Goal: Use online tool/utility: Utilize a website feature to perform a specific function

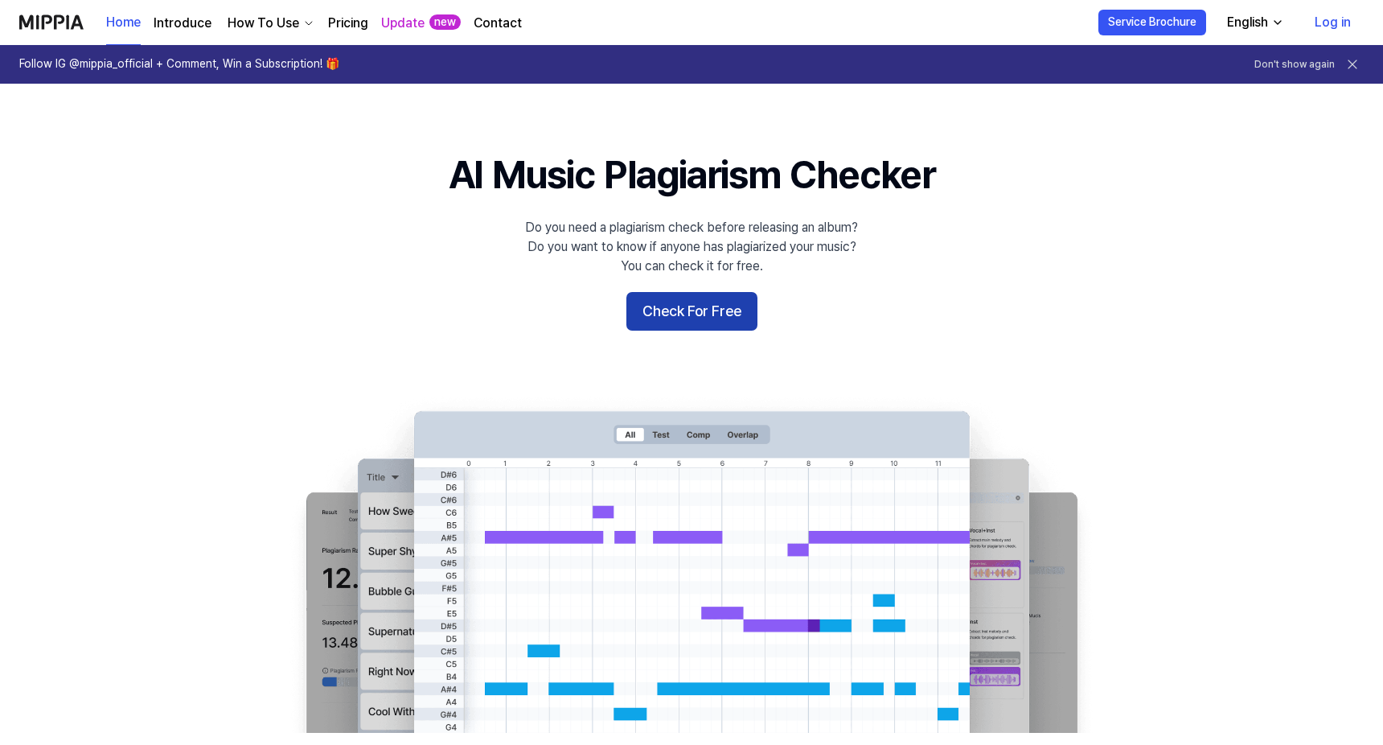
click at [713, 310] on button "Check For Free" at bounding box center [691, 311] width 131 height 39
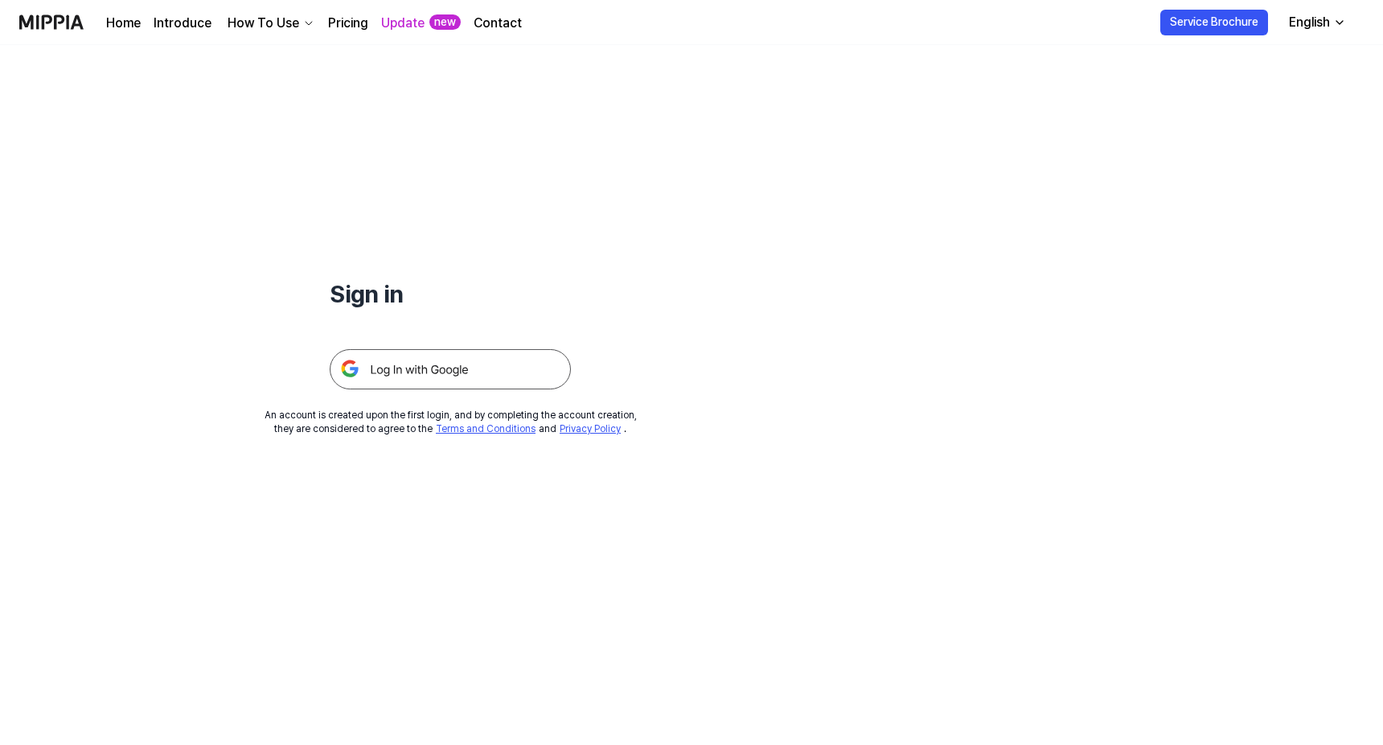
click at [503, 357] on img at bounding box center [450, 369] width 241 height 40
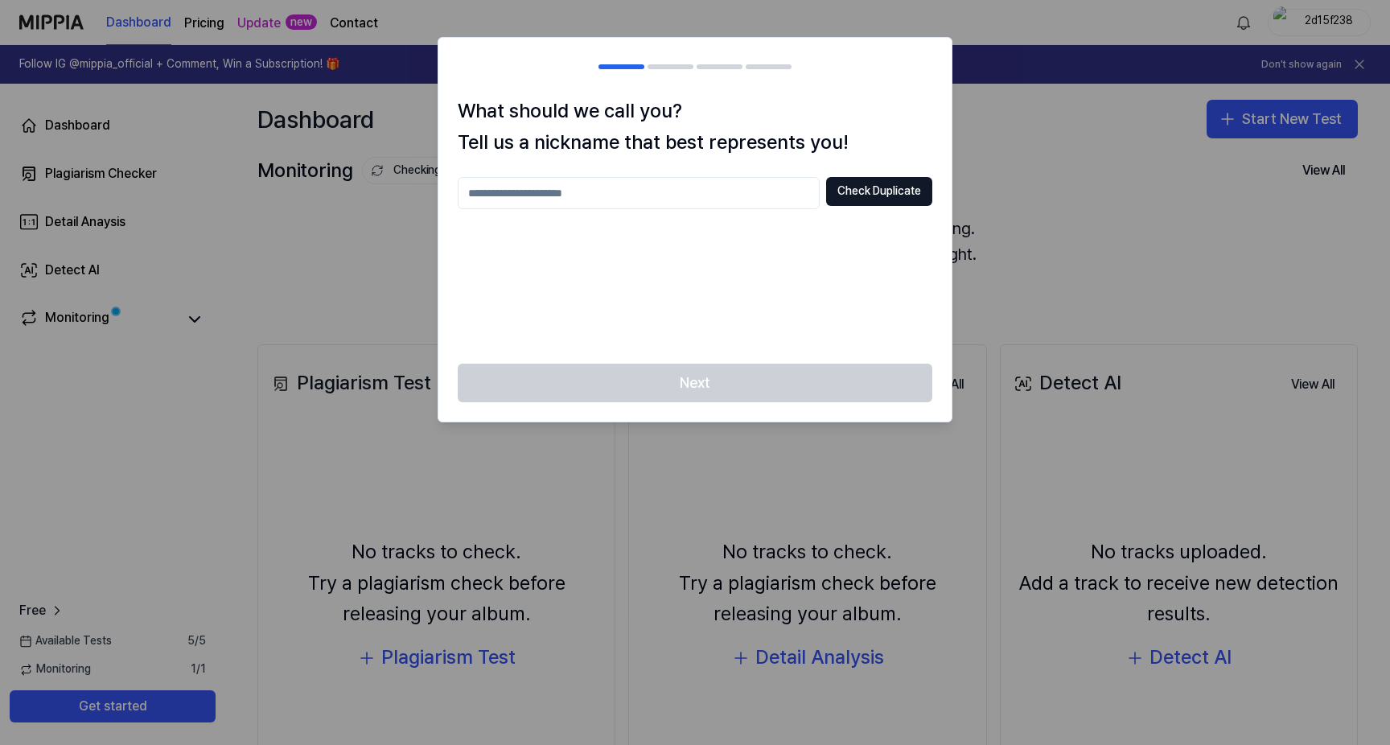
click at [996, 137] on div at bounding box center [695, 372] width 1390 height 745
click at [723, 191] on input "text" at bounding box center [639, 193] width 362 height 32
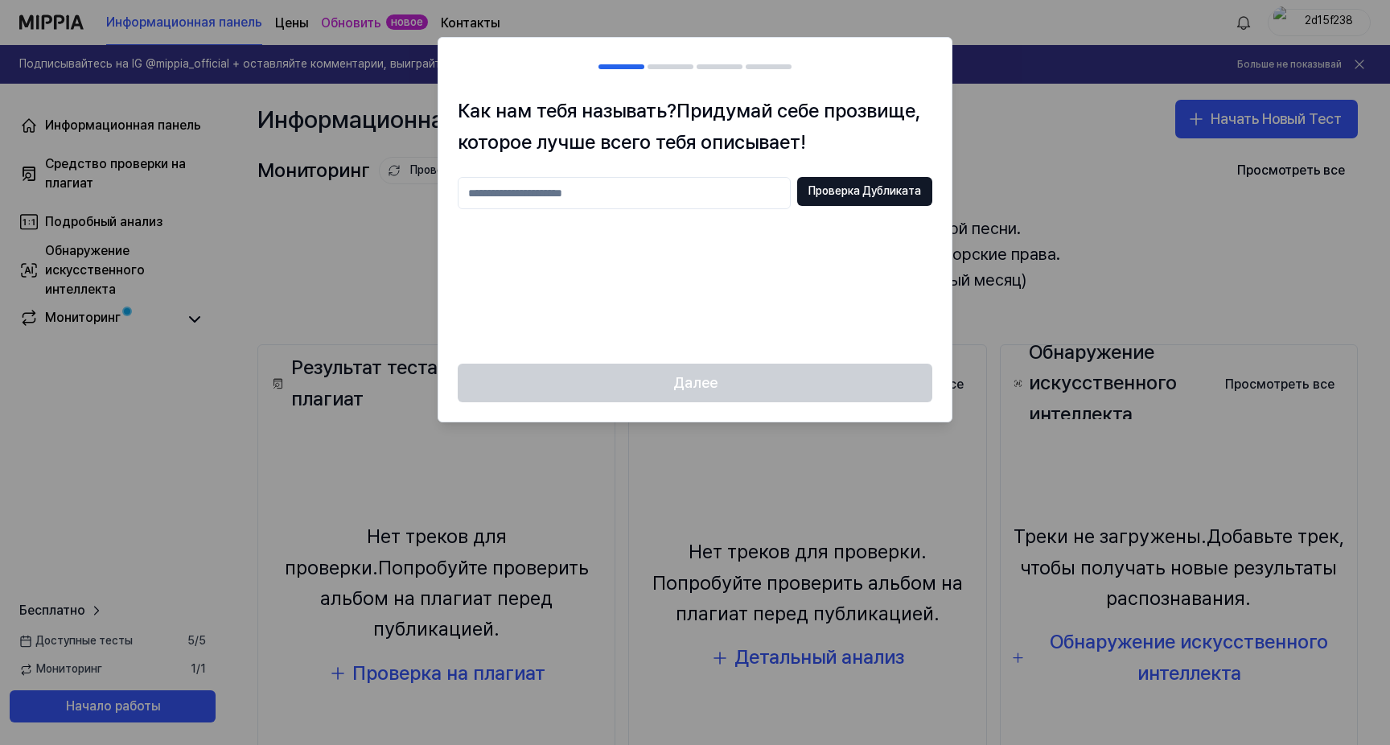
click at [400, 298] on div at bounding box center [695, 372] width 1390 height 745
click at [733, 191] on input "text" at bounding box center [624, 193] width 333 height 32
type input "*"
type input "****"
click at [895, 195] on ya-tr-span "Проверка Дубликата" at bounding box center [864, 191] width 113 height 16
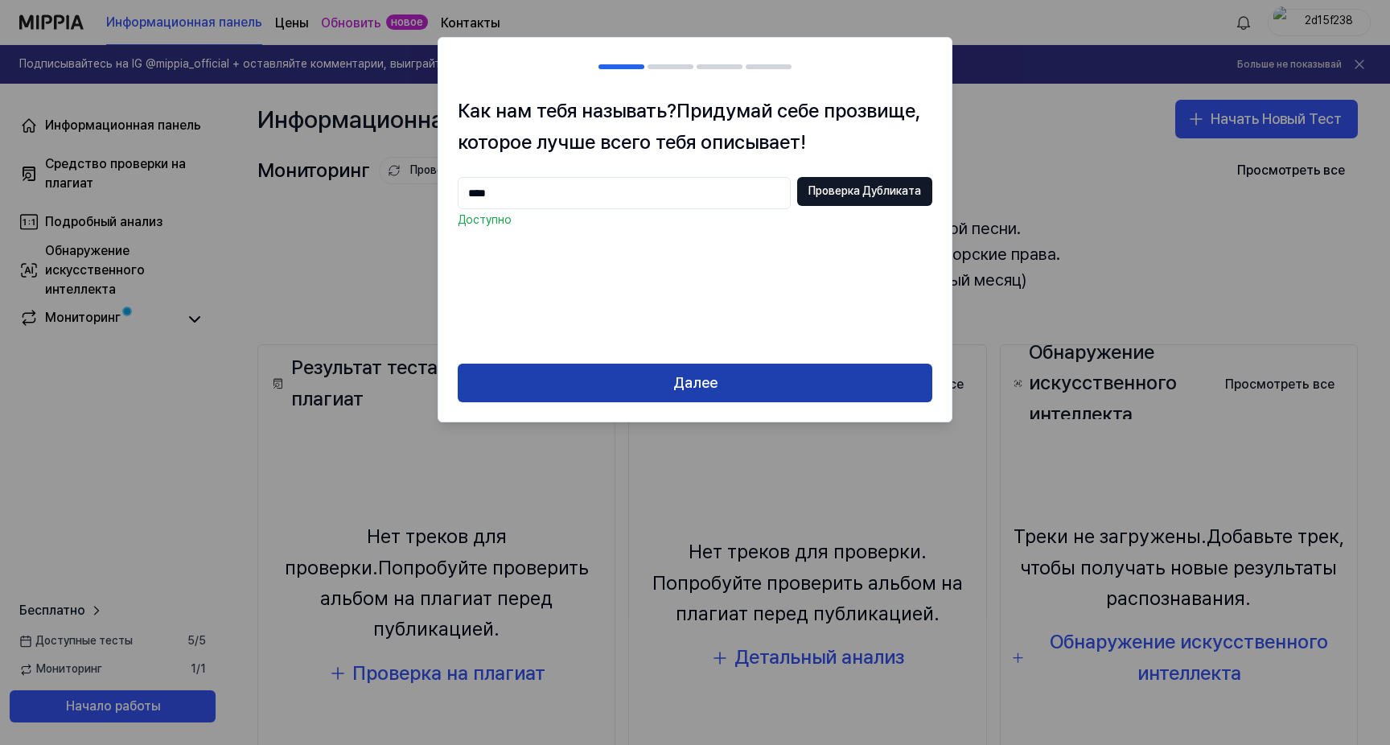
click at [649, 385] on button "Далее" at bounding box center [695, 382] width 474 height 39
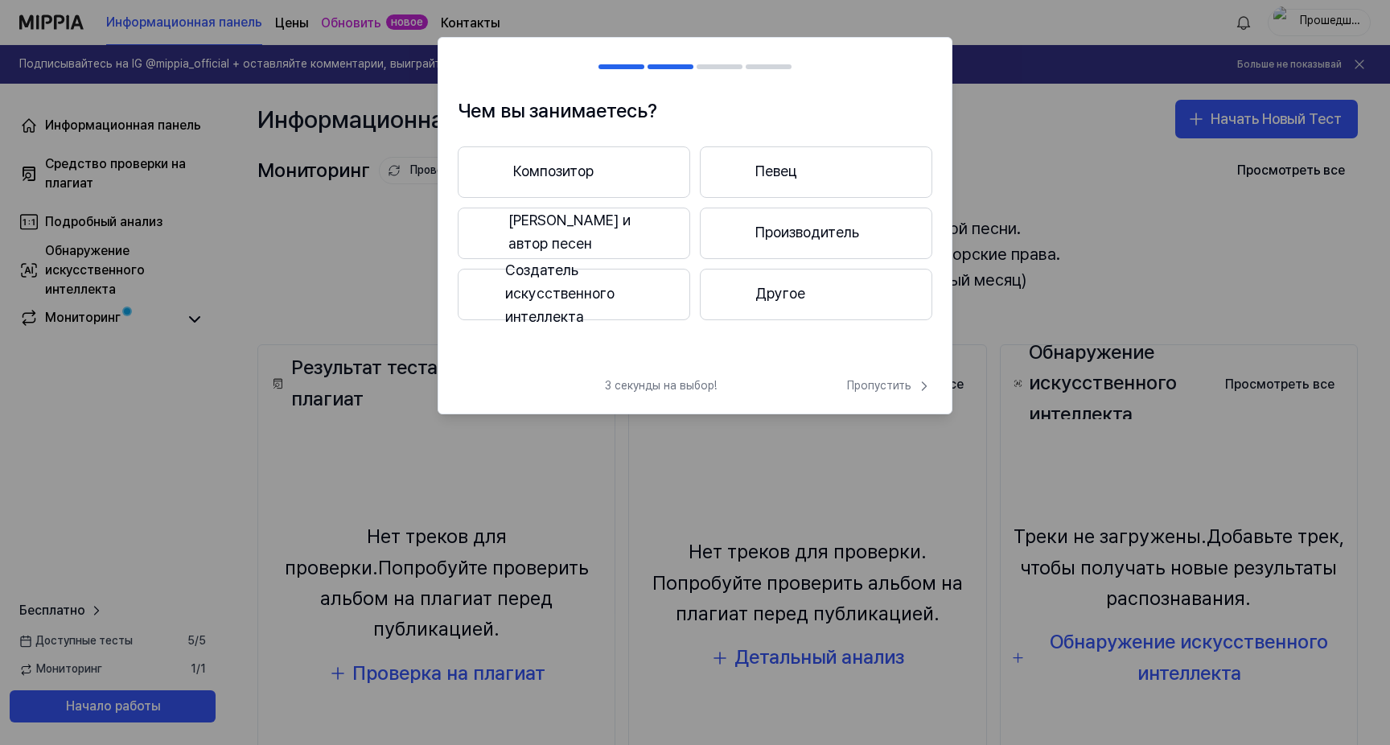
click at [777, 298] on ya-tr-span "Другое" at bounding box center [780, 293] width 50 height 23
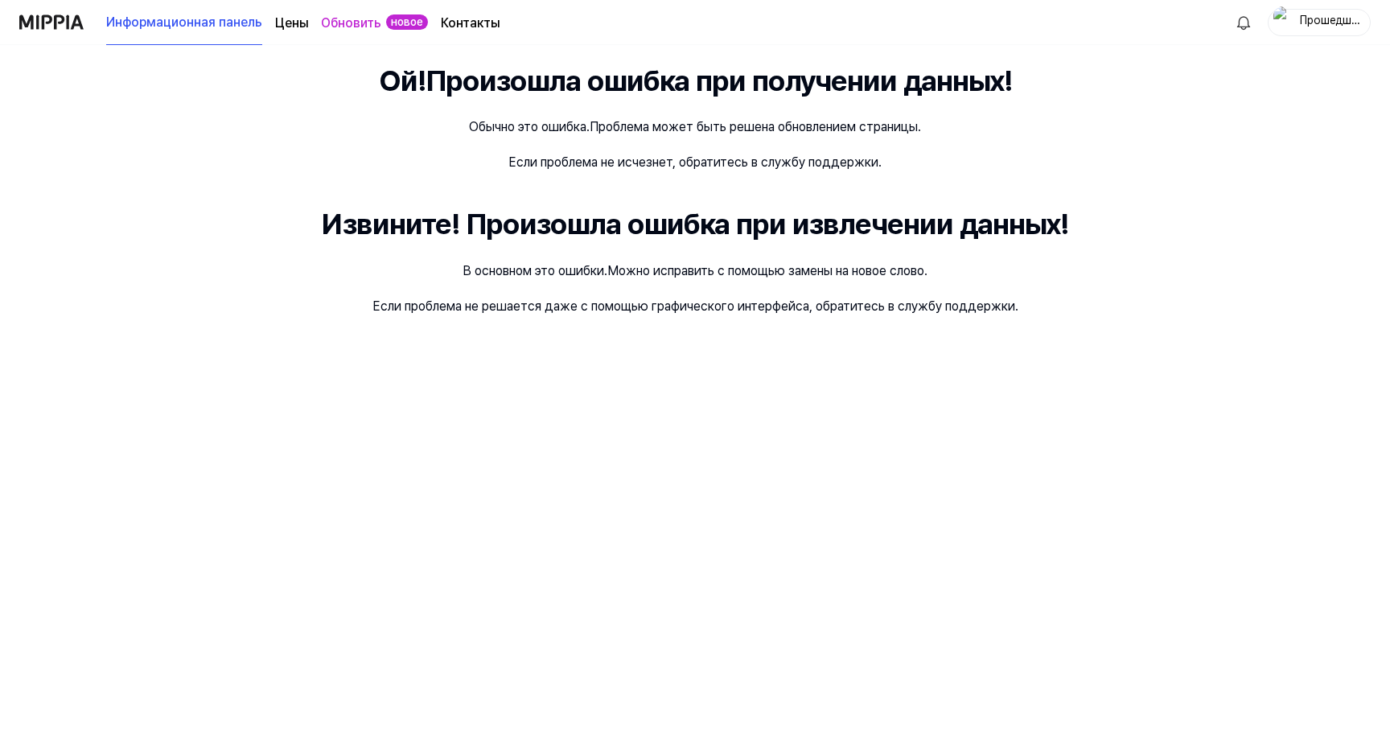
click at [176, 20] on ya-tr-span "Информационная панель" at bounding box center [184, 22] width 156 height 19
click at [54, 28] on img at bounding box center [51, 22] width 64 height 44
click at [68, 18] on img at bounding box center [51, 22] width 64 height 44
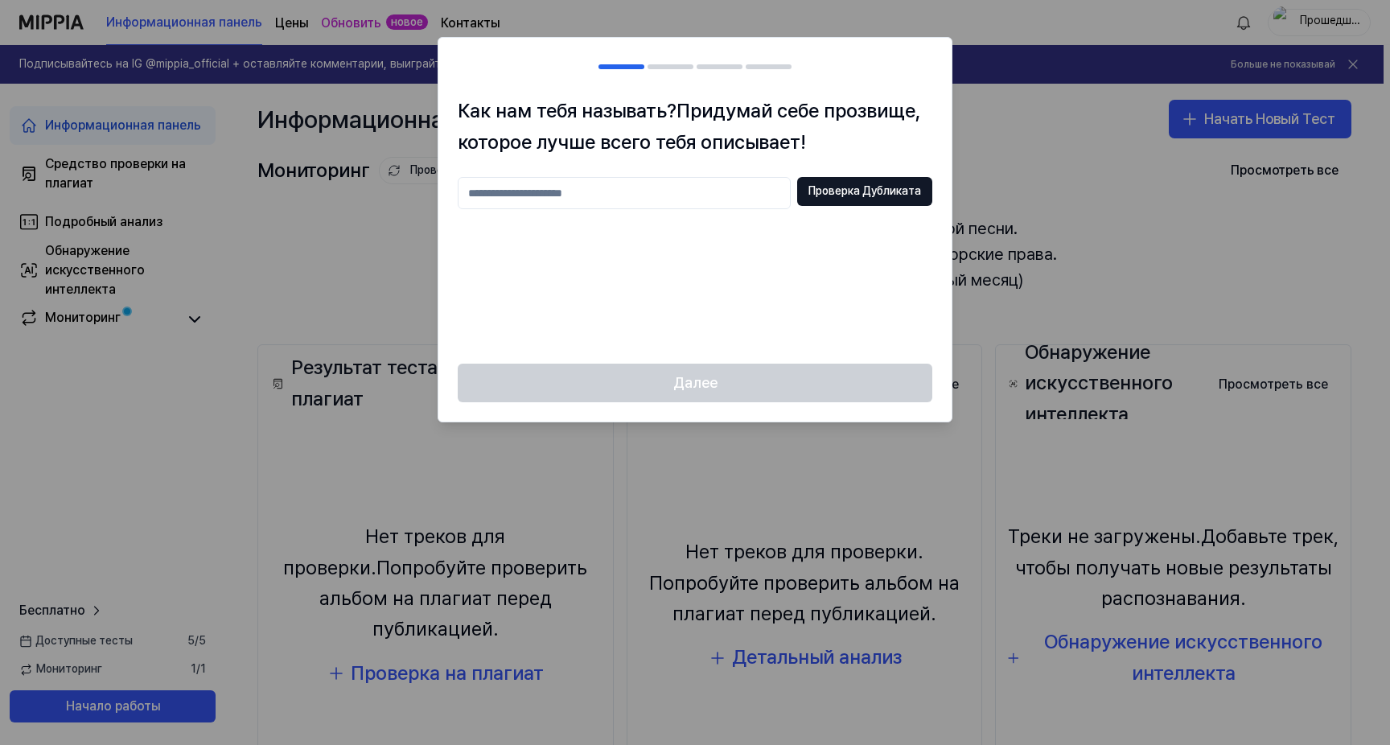
click at [763, 190] on input "text" at bounding box center [624, 193] width 333 height 32
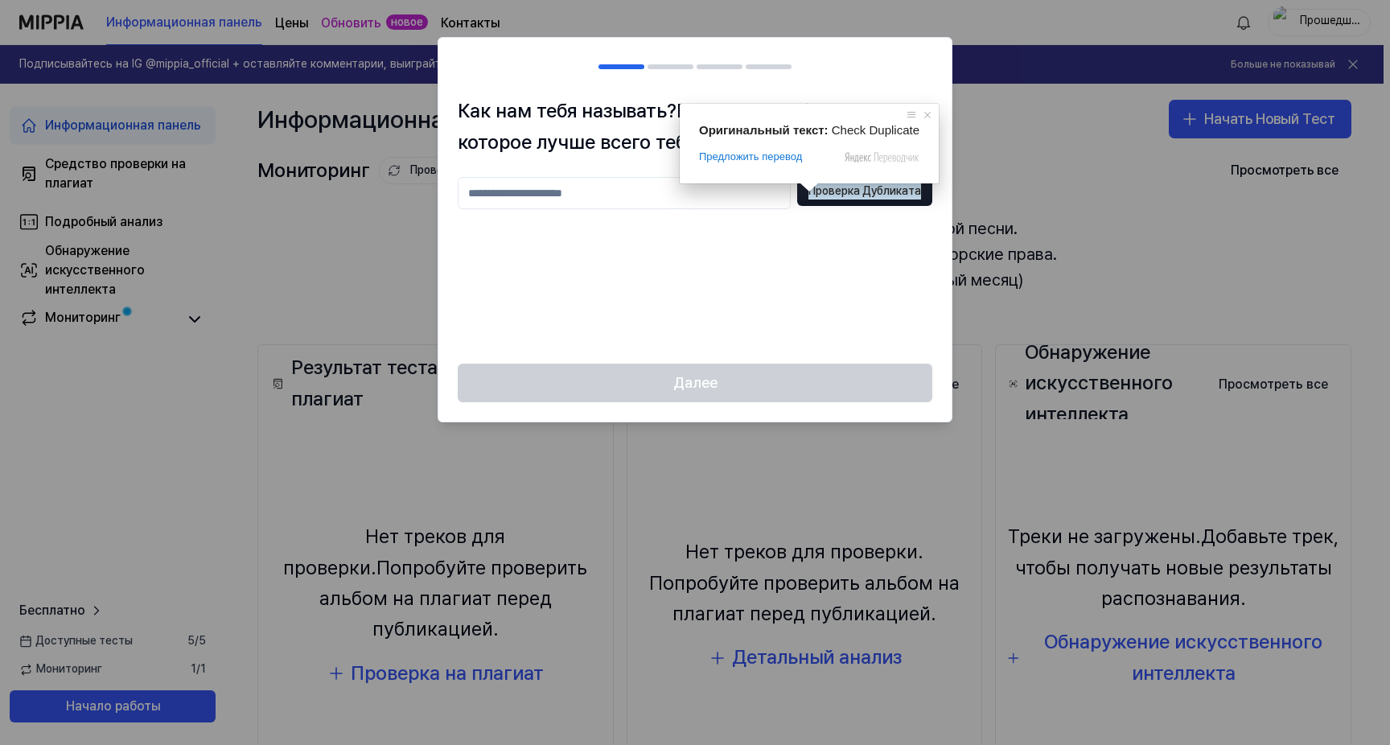
click at [1006, 72] on div at bounding box center [695, 372] width 1390 height 745
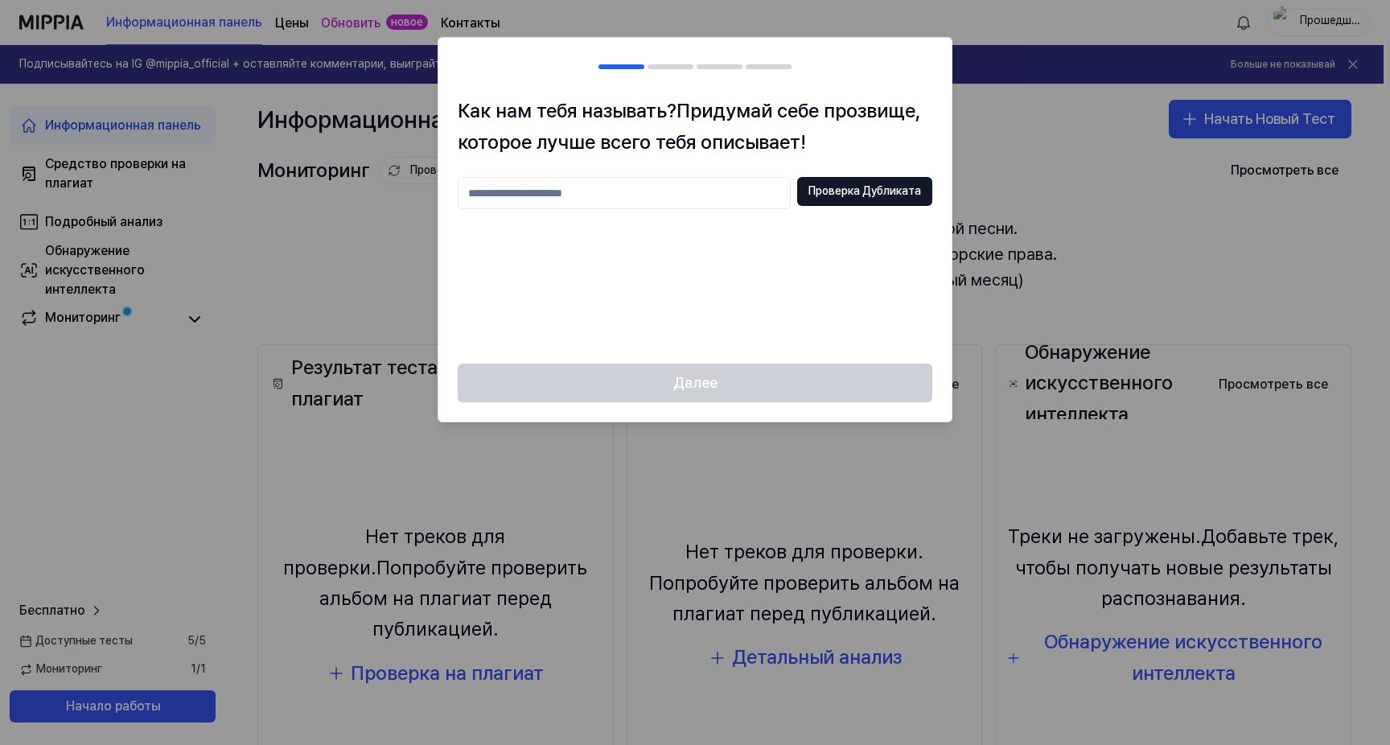
click at [1246, 31] on div at bounding box center [695, 372] width 1390 height 745
click at [905, 200] on button "Проверка Дубликата" at bounding box center [864, 191] width 135 height 29
click at [704, 202] on input "text" at bounding box center [624, 193] width 333 height 32
click at [478, 191] on input "*****" at bounding box center [624, 193] width 333 height 32
type input "****"
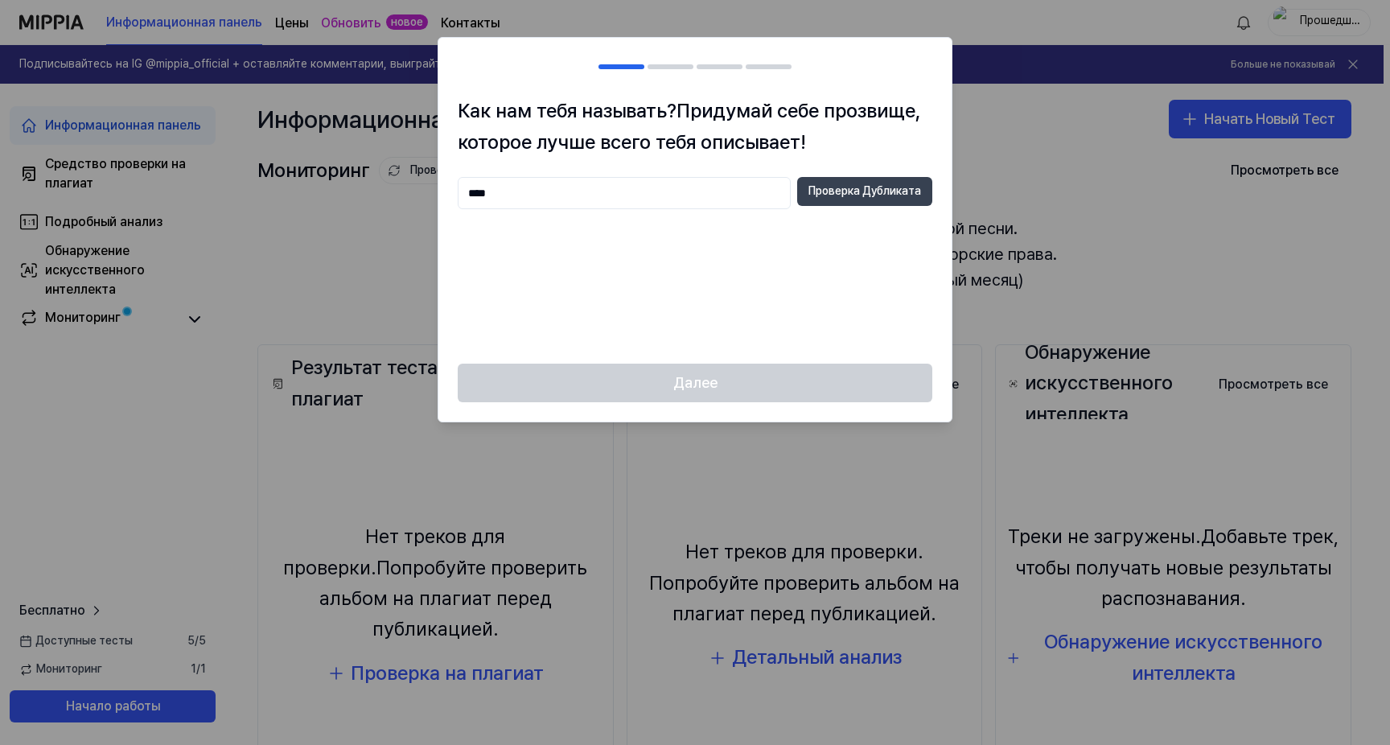
click at [819, 196] on ya-tr-span "Проверка Дубликата" at bounding box center [864, 191] width 113 height 16
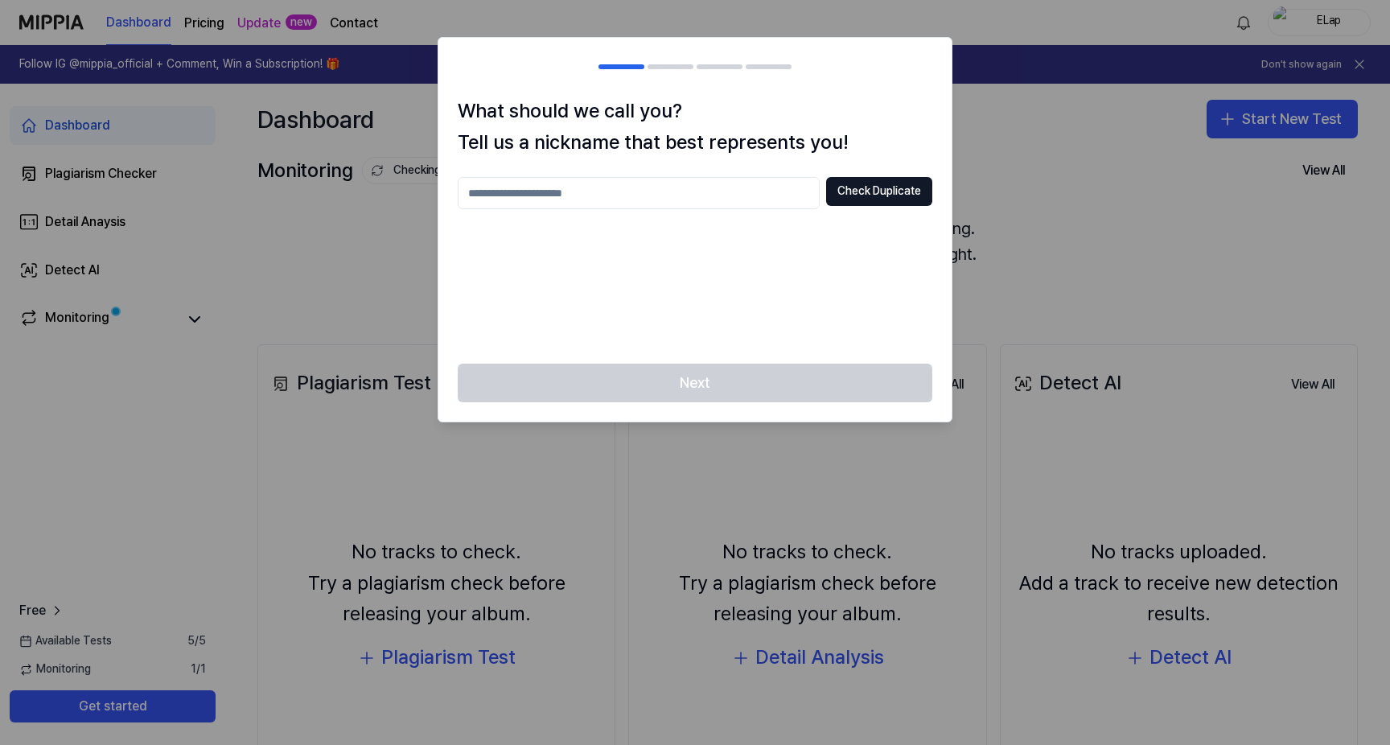
click at [743, 195] on input "text" at bounding box center [639, 193] width 362 height 32
click at [1312, 16] on div at bounding box center [695, 372] width 1390 height 745
click at [679, 69] on h2 at bounding box center [694, 67] width 513 height 58
click at [669, 188] on input "text" at bounding box center [639, 193] width 362 height 32
click at [1274, 23] on div at bounding box center [695, 372] width 1390 height 745
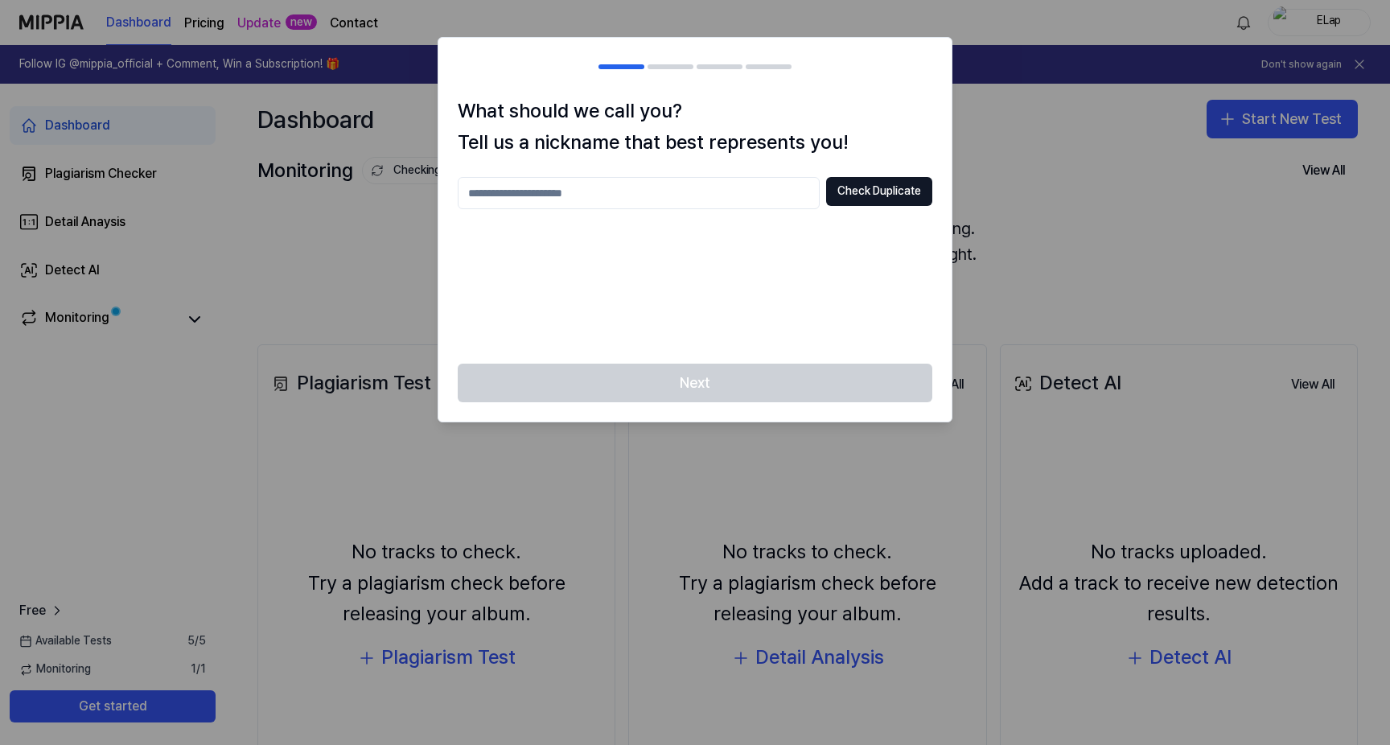
click at [716, 188] on input "text" at bounding box center [639, 193] width 362 height 32
type input "****"
click at [867, 184] on button "Check Duplicate" at bounding box center [879, 191] width 106 height 29
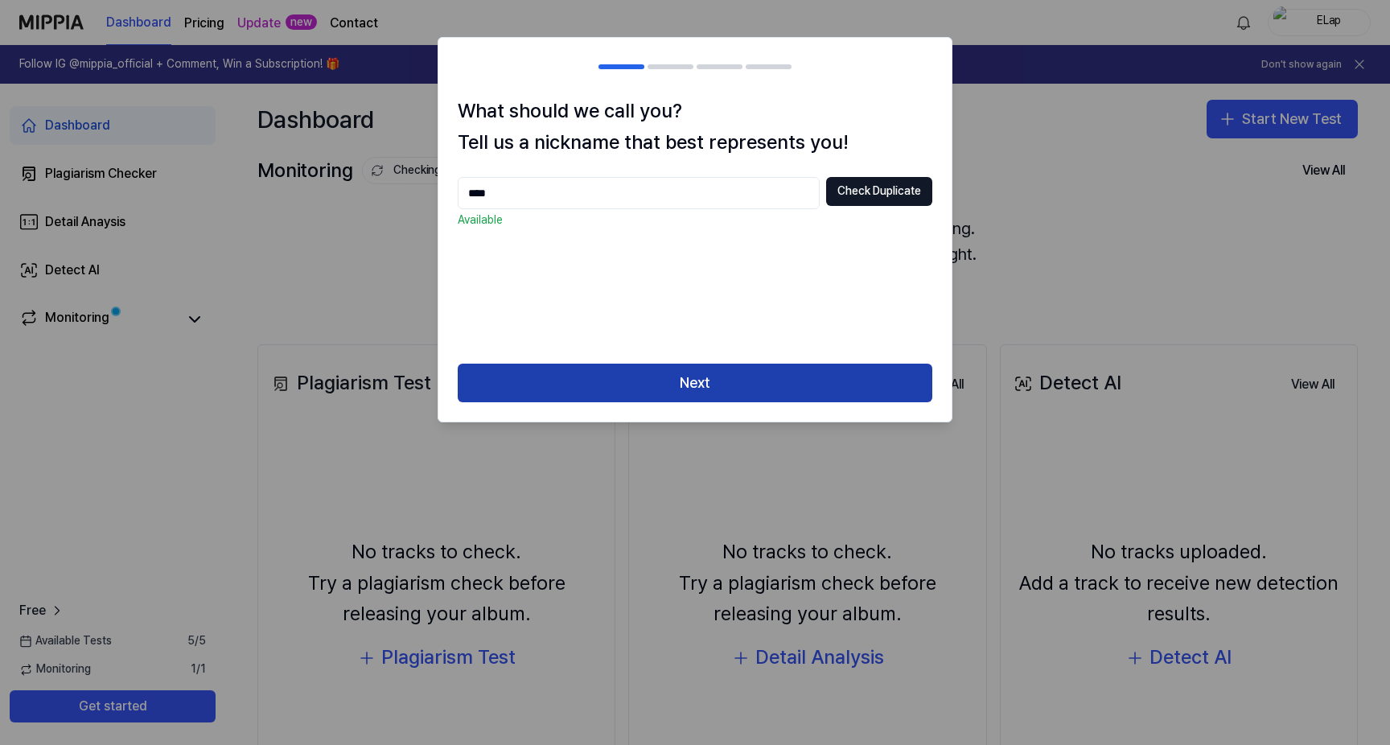
click at [608, 377] on button "Next" at bounding box center [695, 382] width 474 height 39
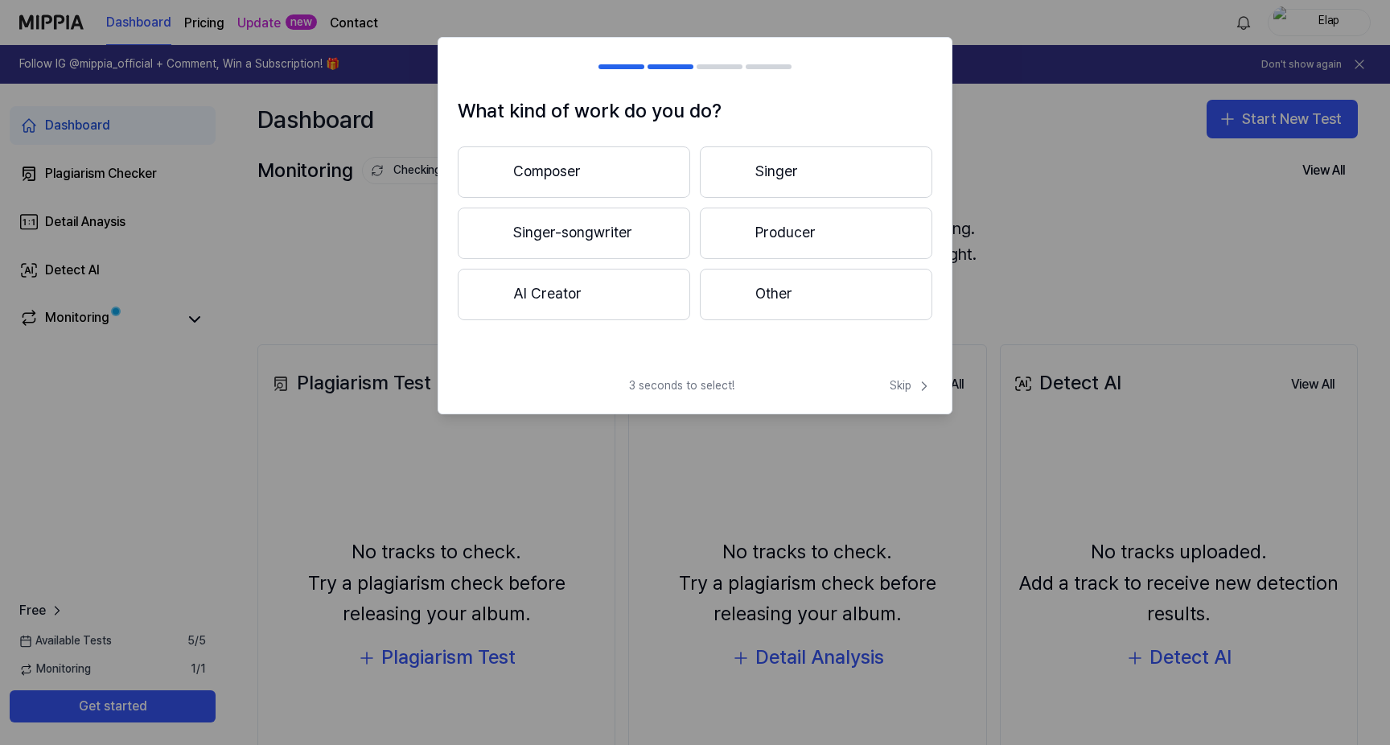
click at [745, 294] on button "Other" at bounding box center [816, 294] width 232 height 51
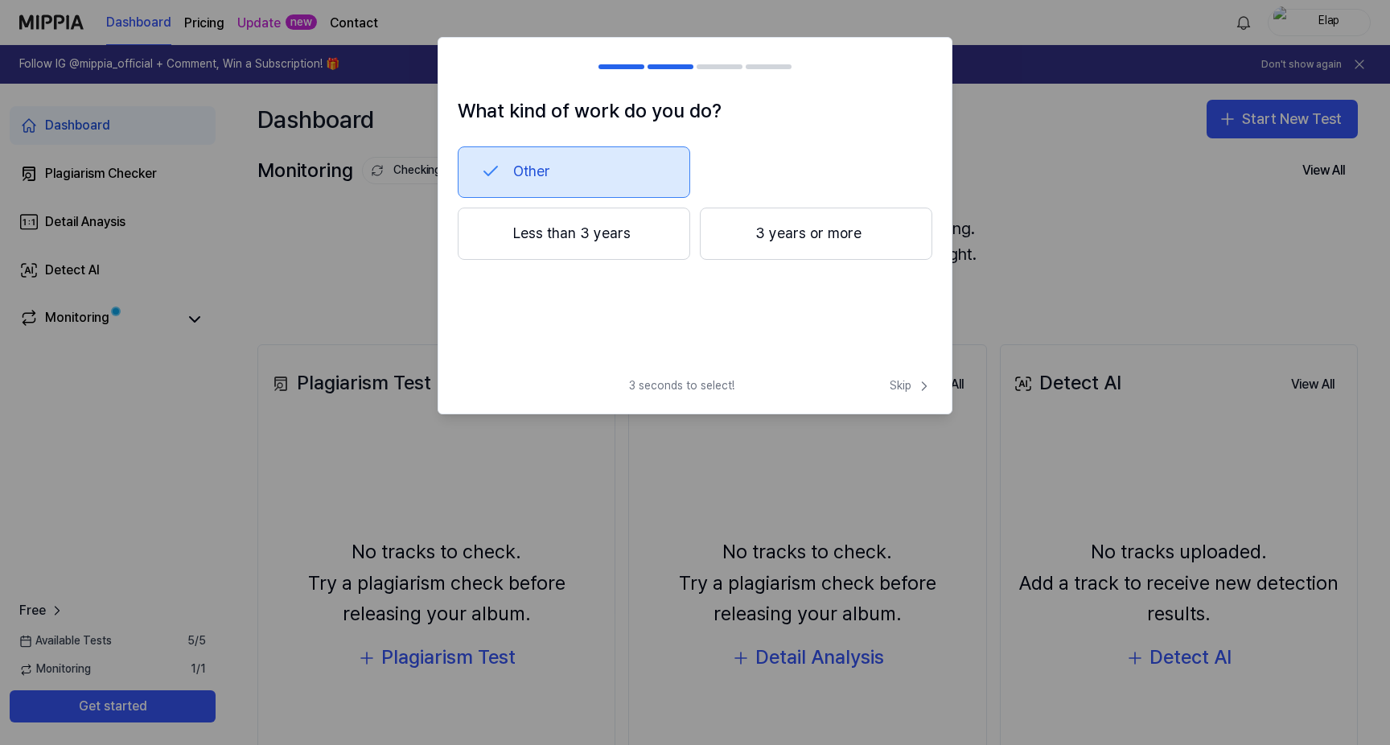
click at [734, 233] on div at bounding box center [732, 233] width 19 height 19
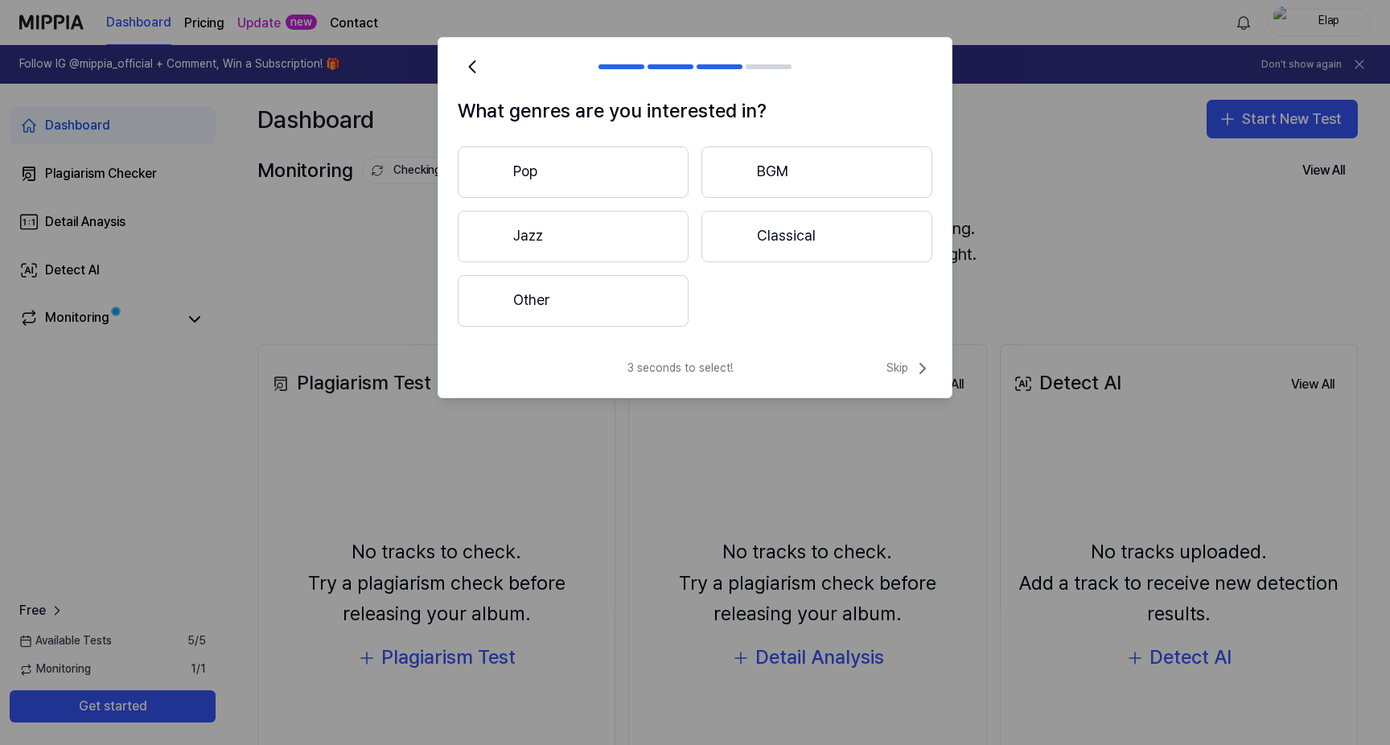
click at [670, 292] on button "Other" at bounding box center [573, 300] width 231 height 51
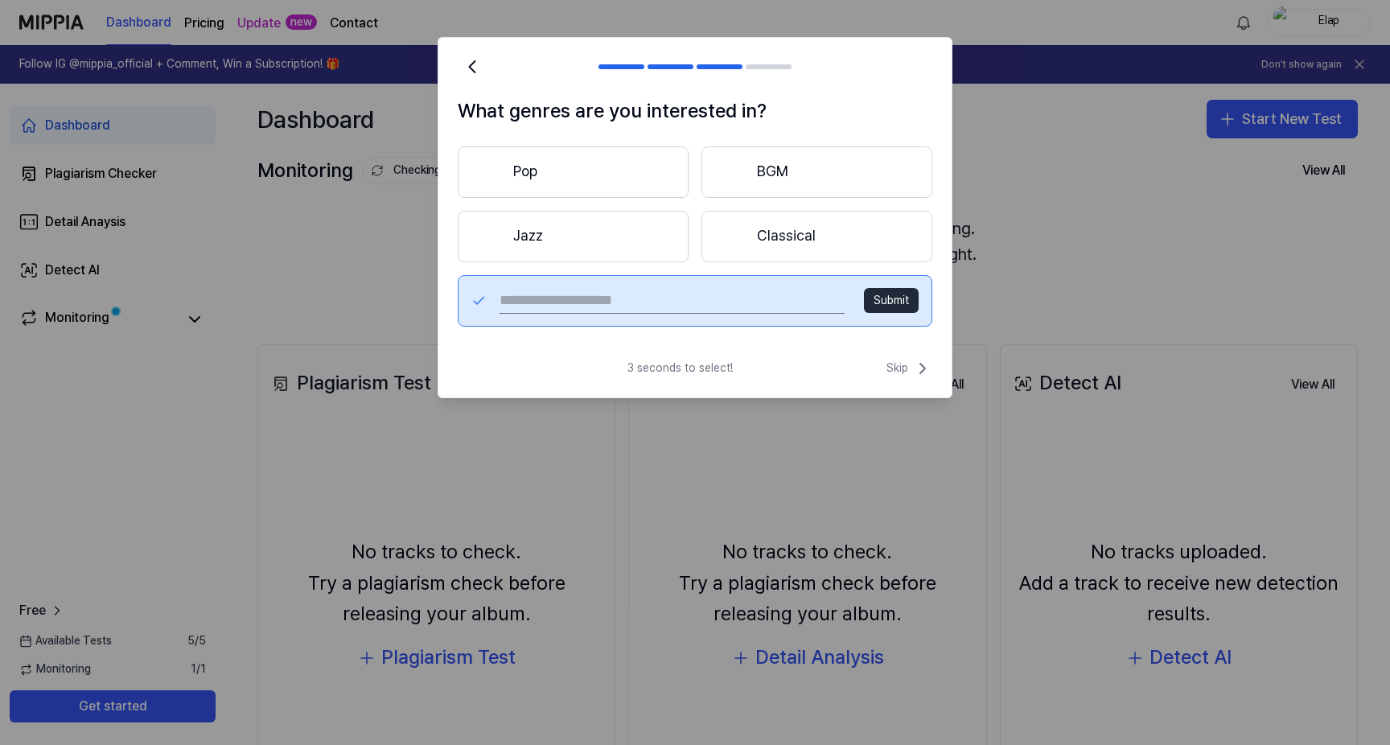
click at [684, 181] on button "Pop" at bounding box center [573, 171] width 231 height 51
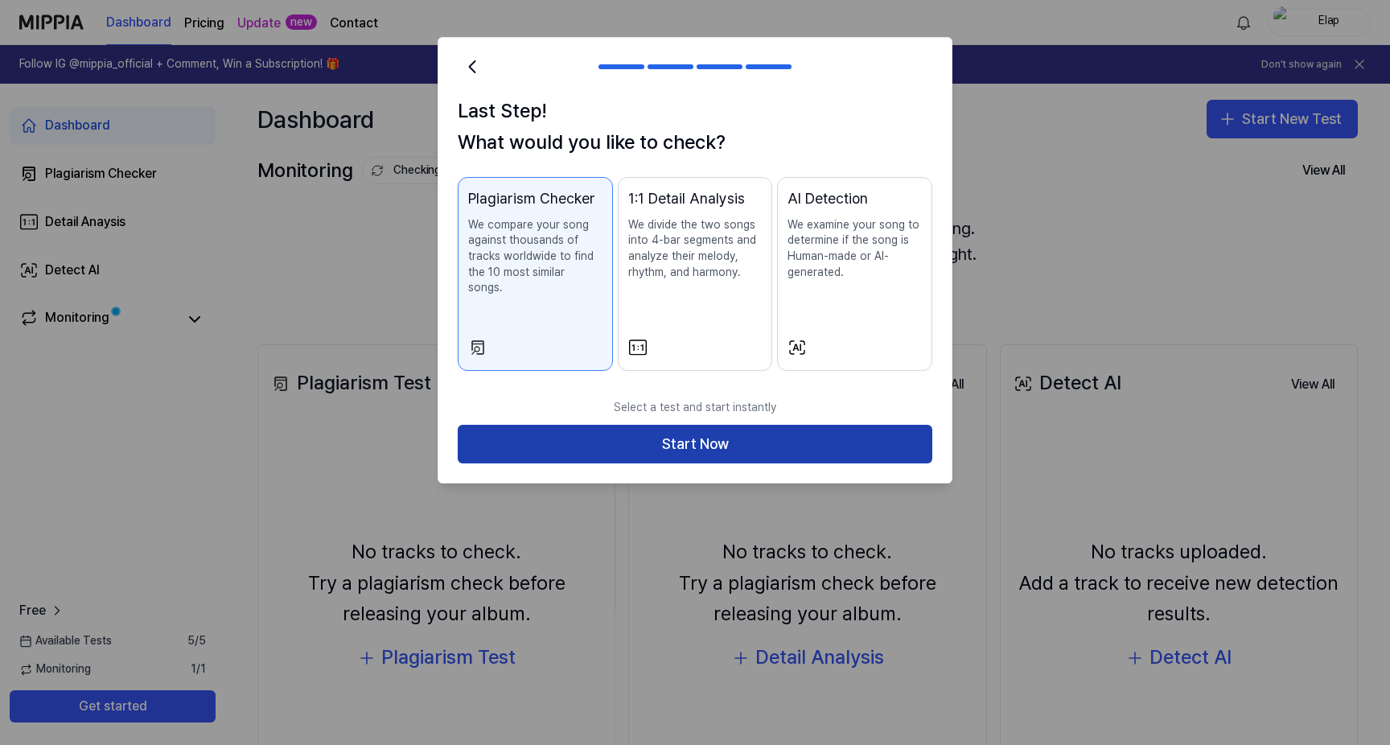
click at [777, 429] on button "Start Now" at bounding box center [695, 444] width 474 height 39
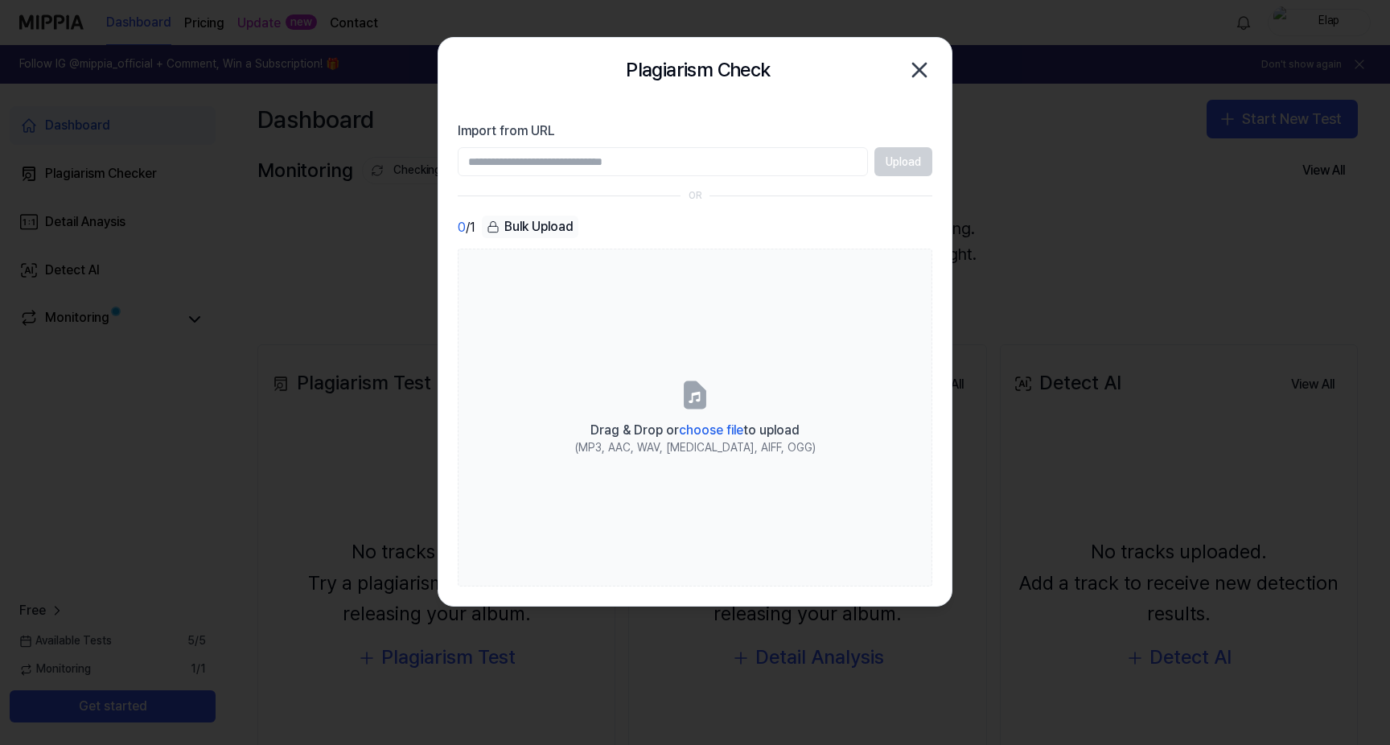
click at [760, 154] on input "Import from URL" at bounding box center [663, 161] width 410 height 29
type input "**********"
click at [924, 156] on button "Upload" at bounding box center [903, 161] width 58 height 29
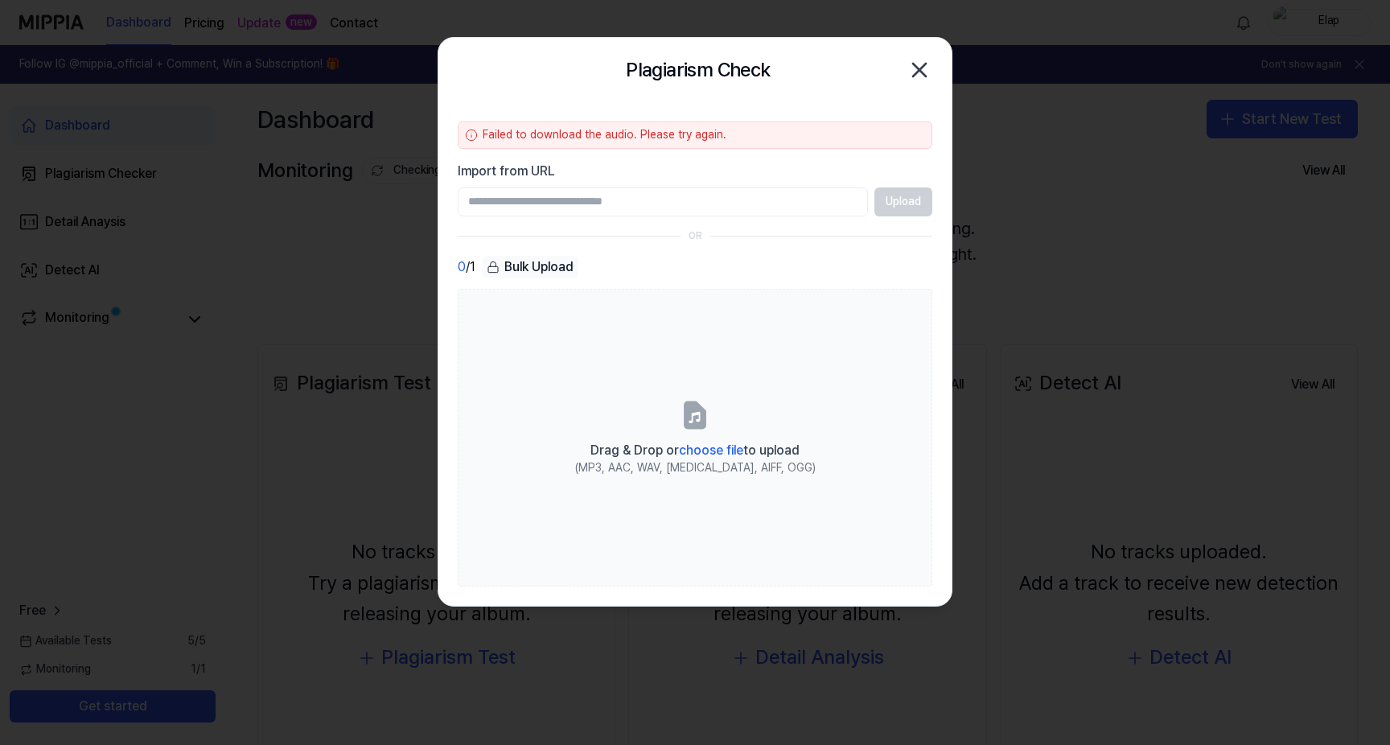
click at [708, 207] on input "Import from URL" at bounding box center [663, 201] width 410 height 29
paste input "**********"
type input "**********"
click at [914, 195] on button "Upload" at bounding box center [903, 201] width 58 height 29
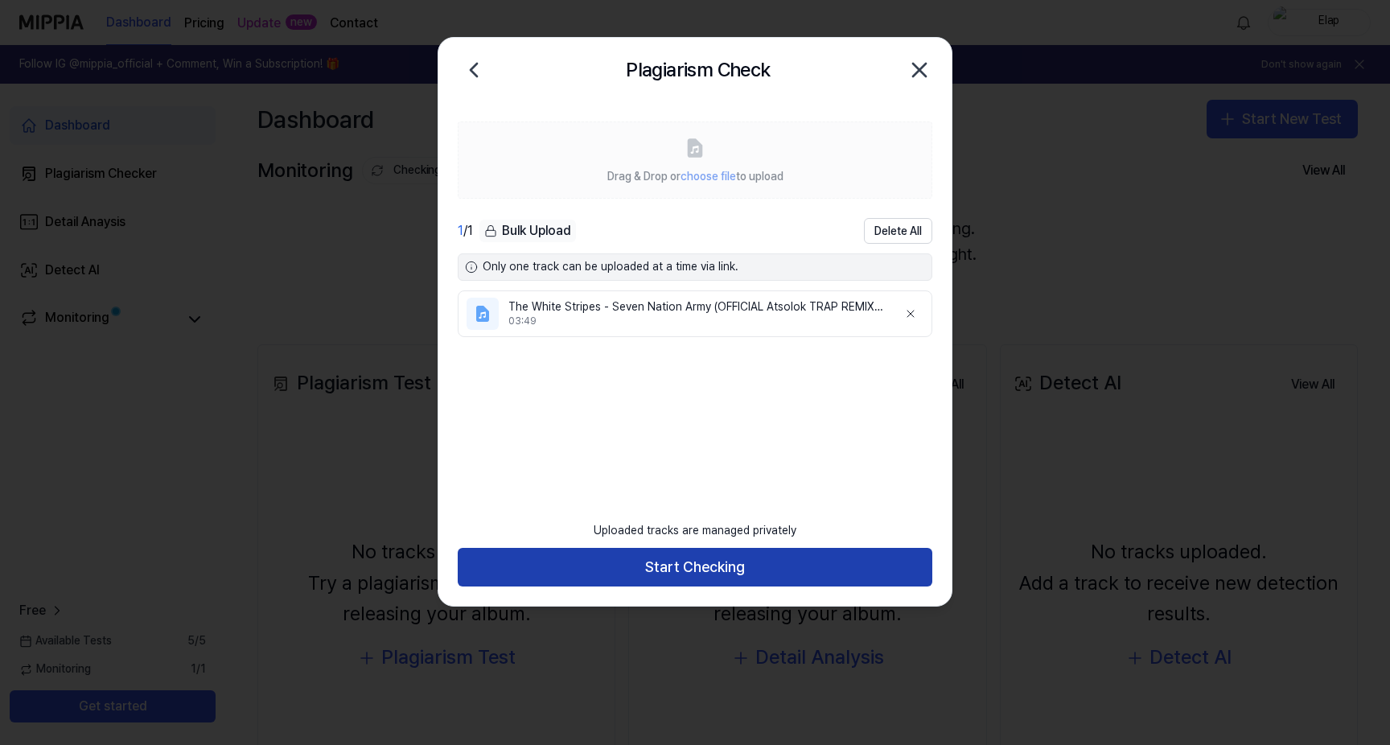
click at [695, 563] on button "Start Checking" at bounding box center [695, 567] width 474 height 39
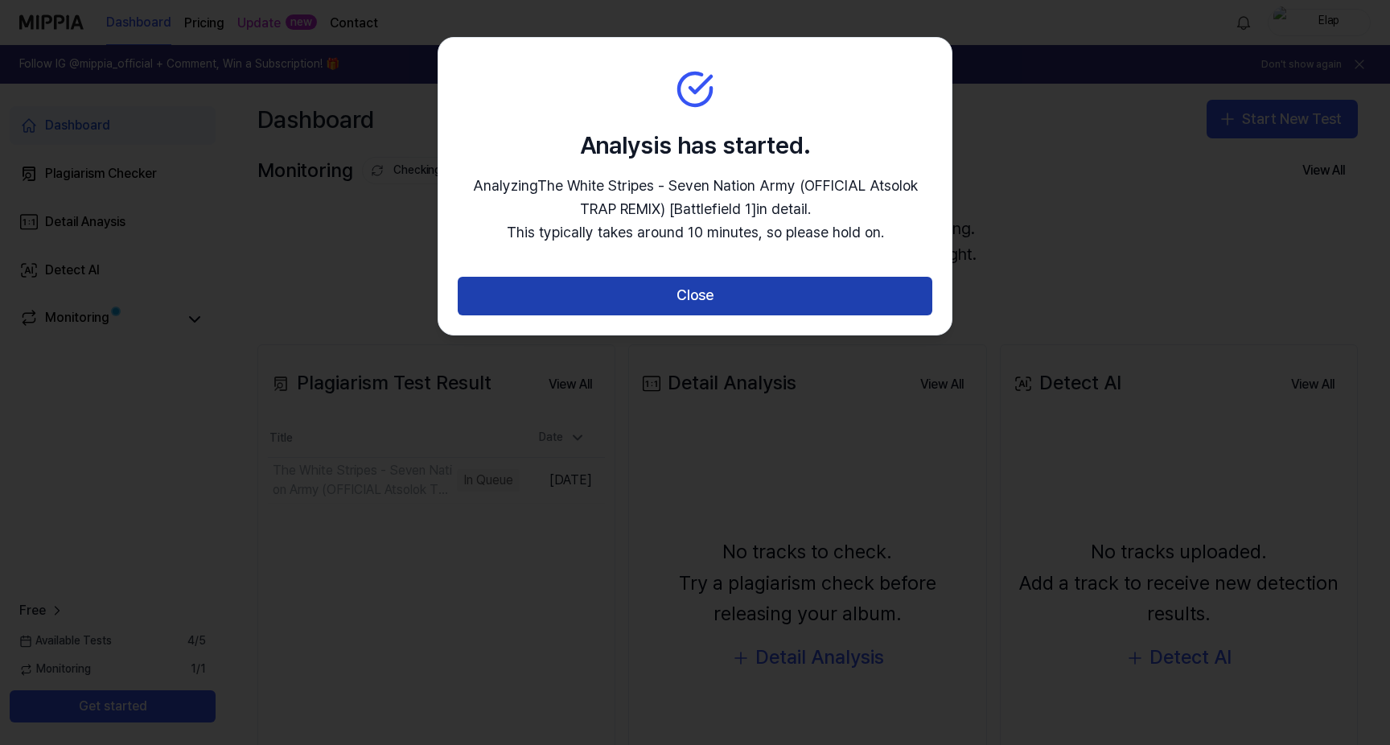
click at [719, 301] on button "Close" at bounding box center [695, 296] width 474 height 39
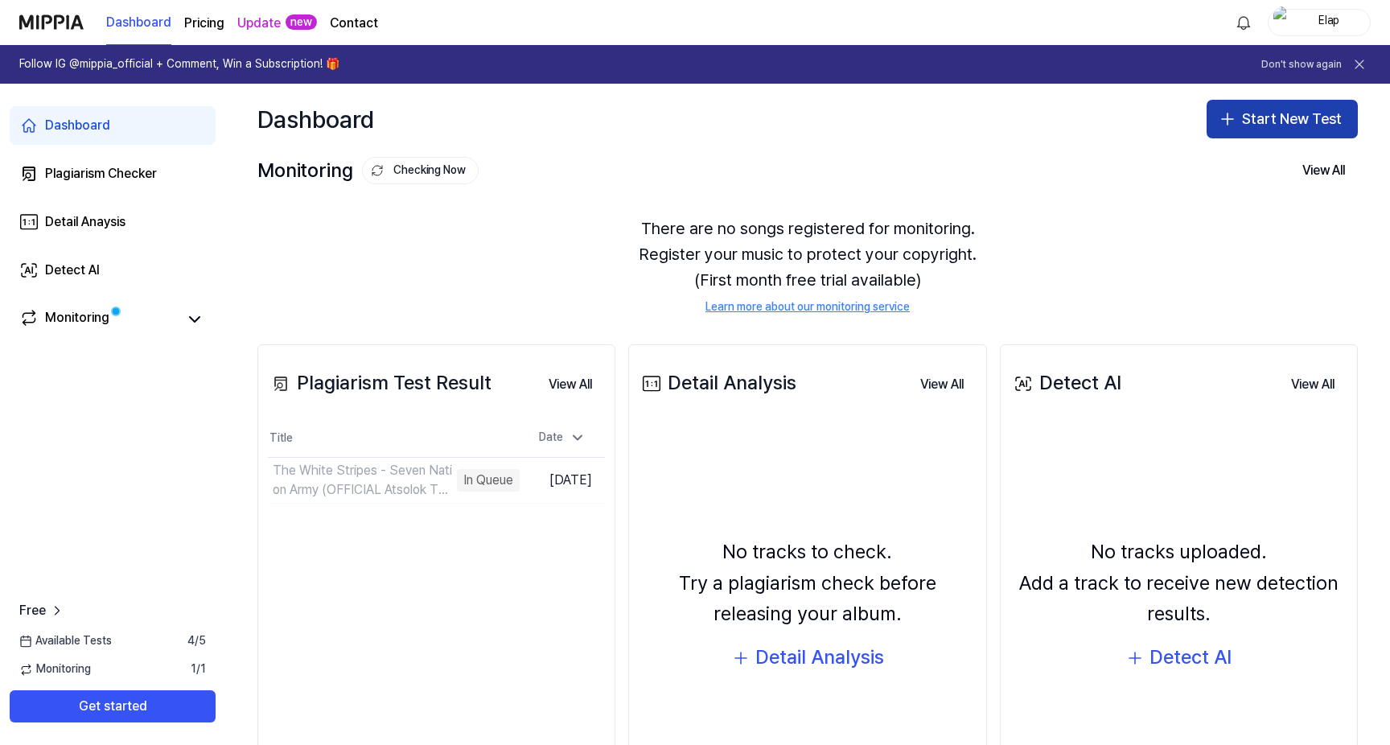
click at [1254, 121] on button "Start New Test" at bounding box center [1281, 119] width 151 height 39
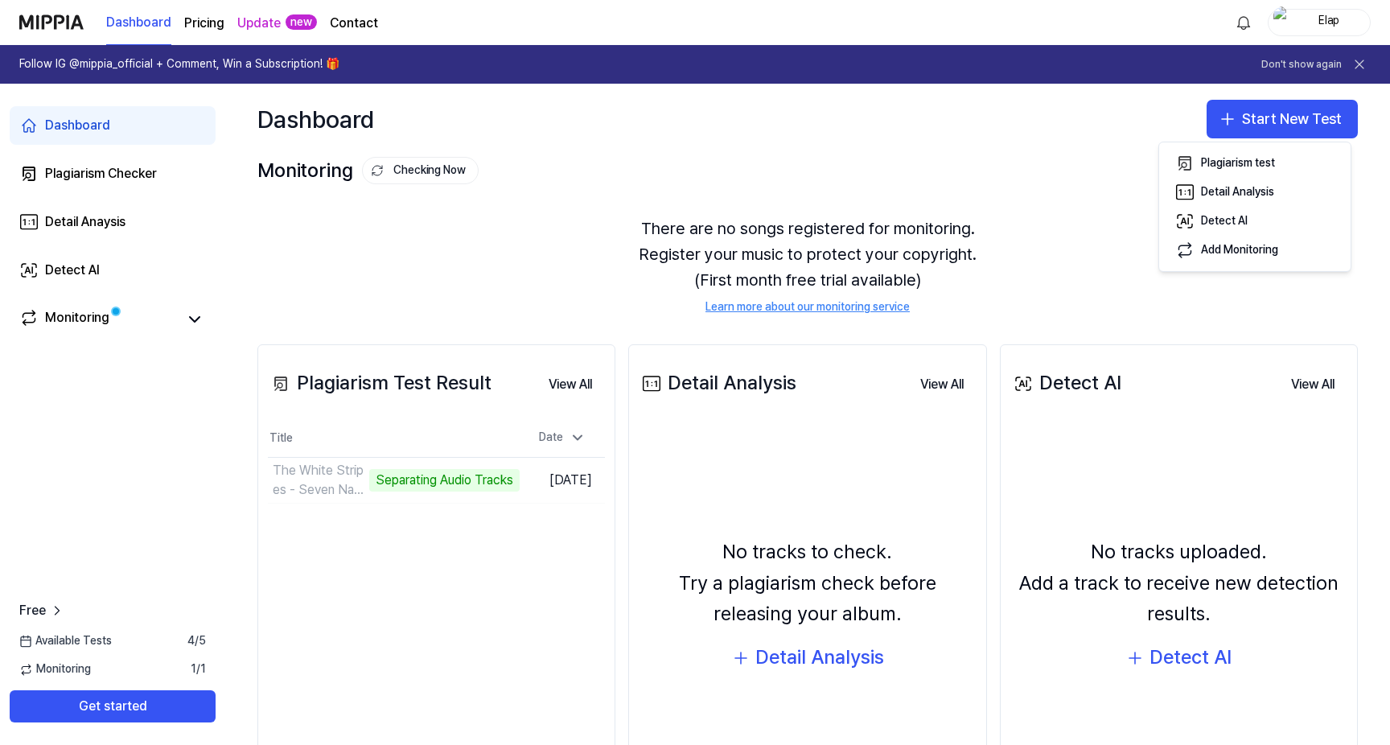
click at [681, 136] on div "Dashboard Start New Test" at bounding box center [807, 119] width 1164 height 71
